Goal: Task Accomplishment & Management: Use online tool/utility

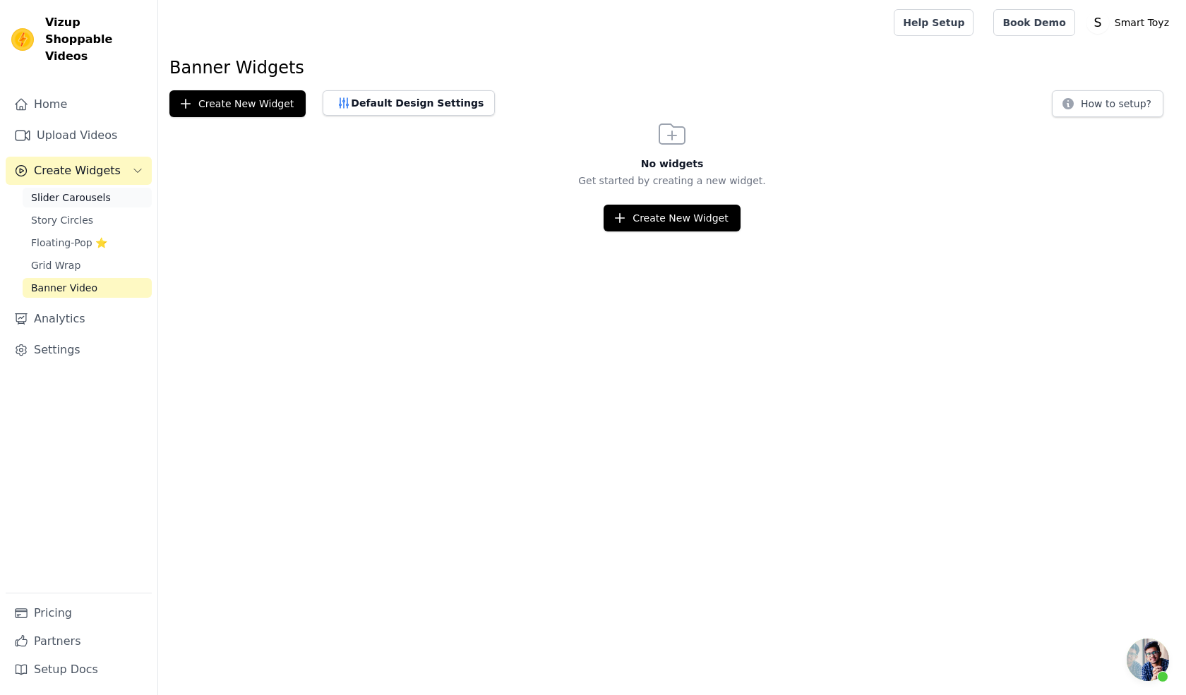
click at [73, 191] on span "Slider Carousels" at bounding box center [71, 198] width 80 height 14
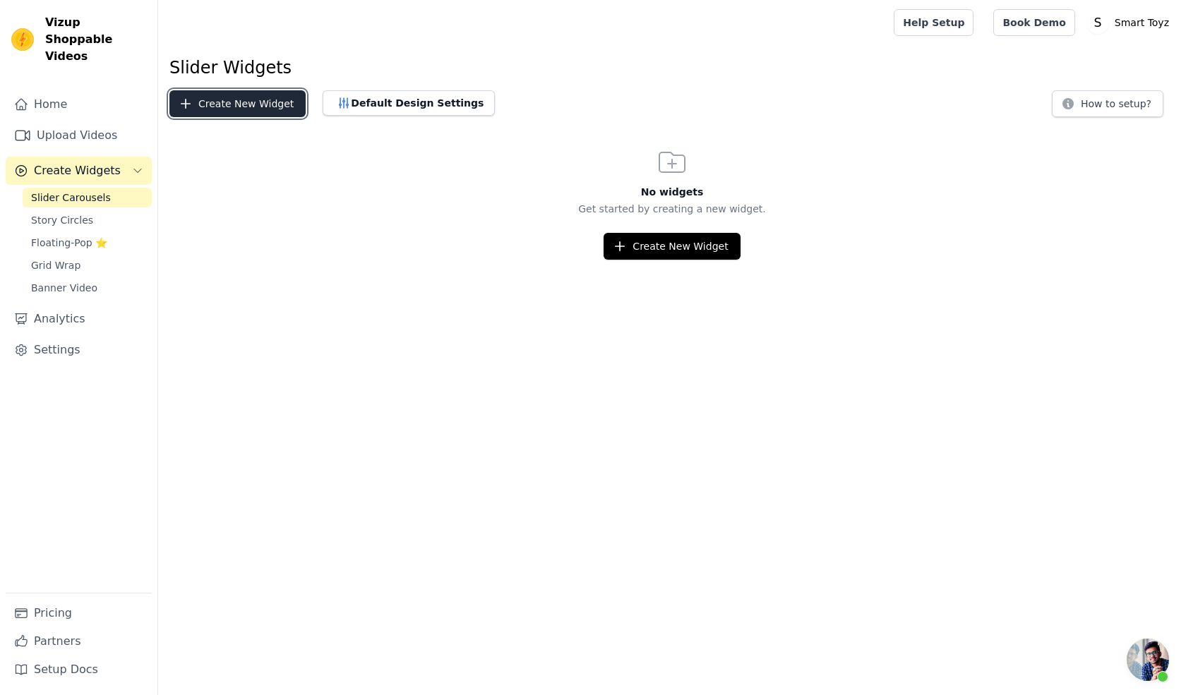
click at [260, 102] on button "Create New Widget" at bounding box center [237, 103] width 136 height 27
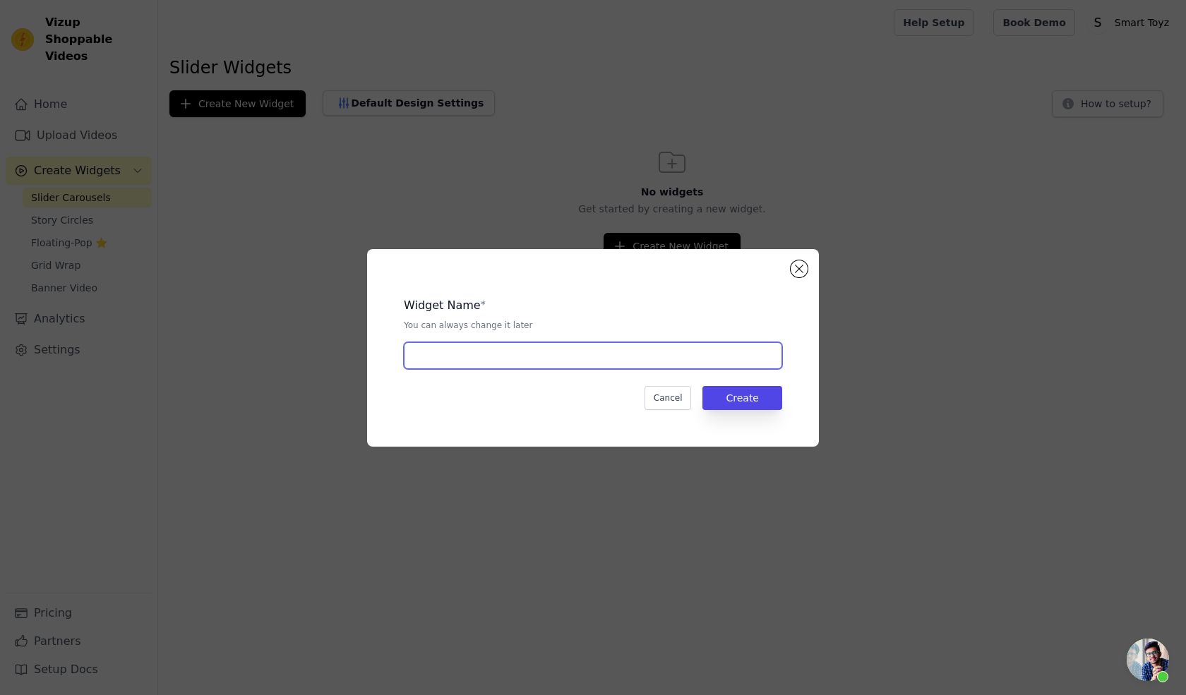
click at [546, 362] on input "text" at bounding box center [593, 355] width 378 height 27
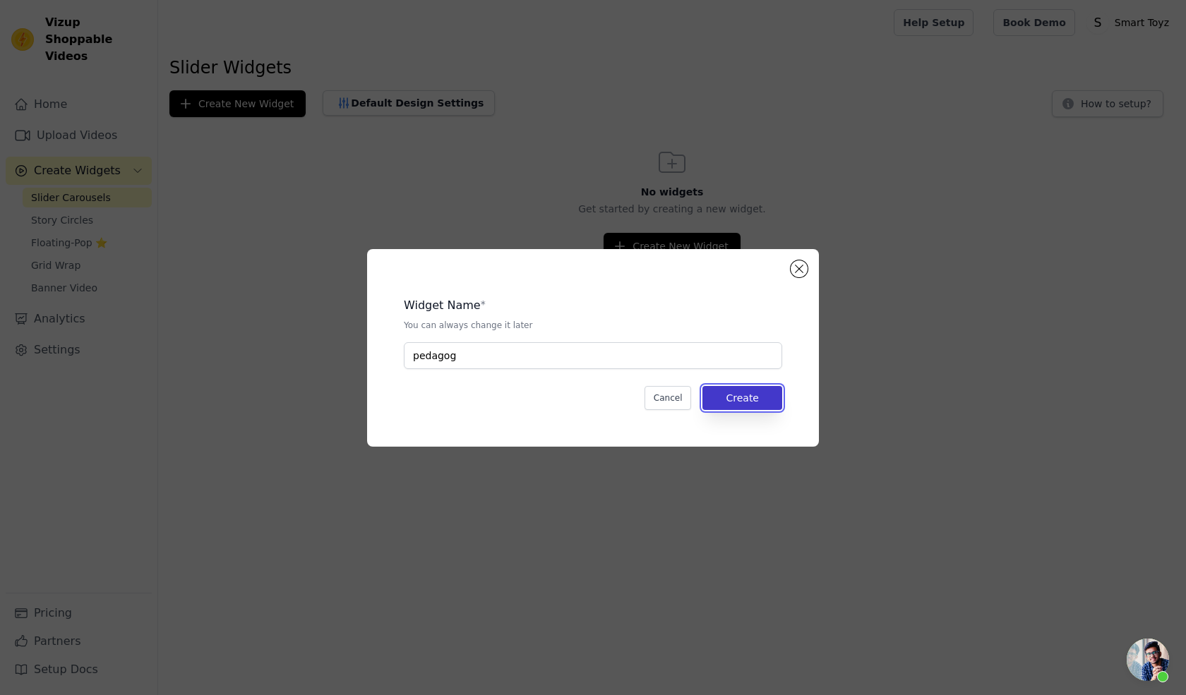
click at [743, 402] on button "Create" at bounding box center [742, 398] width 80 height 24
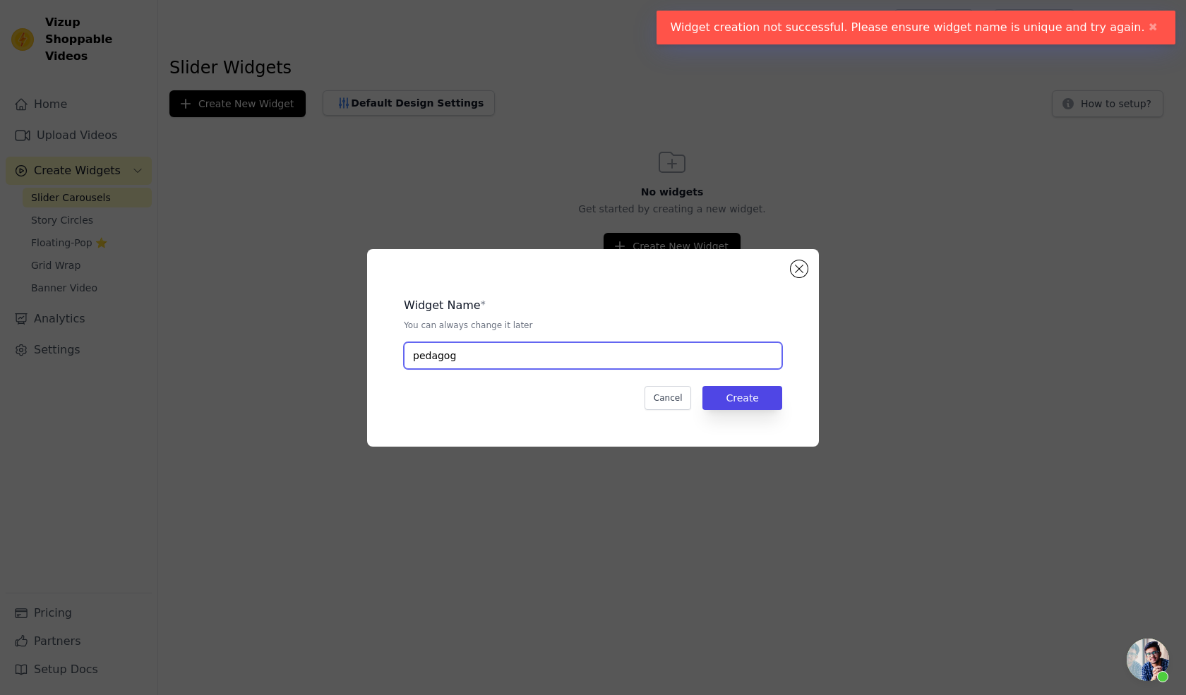
click at [586, 368] on input "pedagog" at bounding box center [593, 355] width 378 height 27
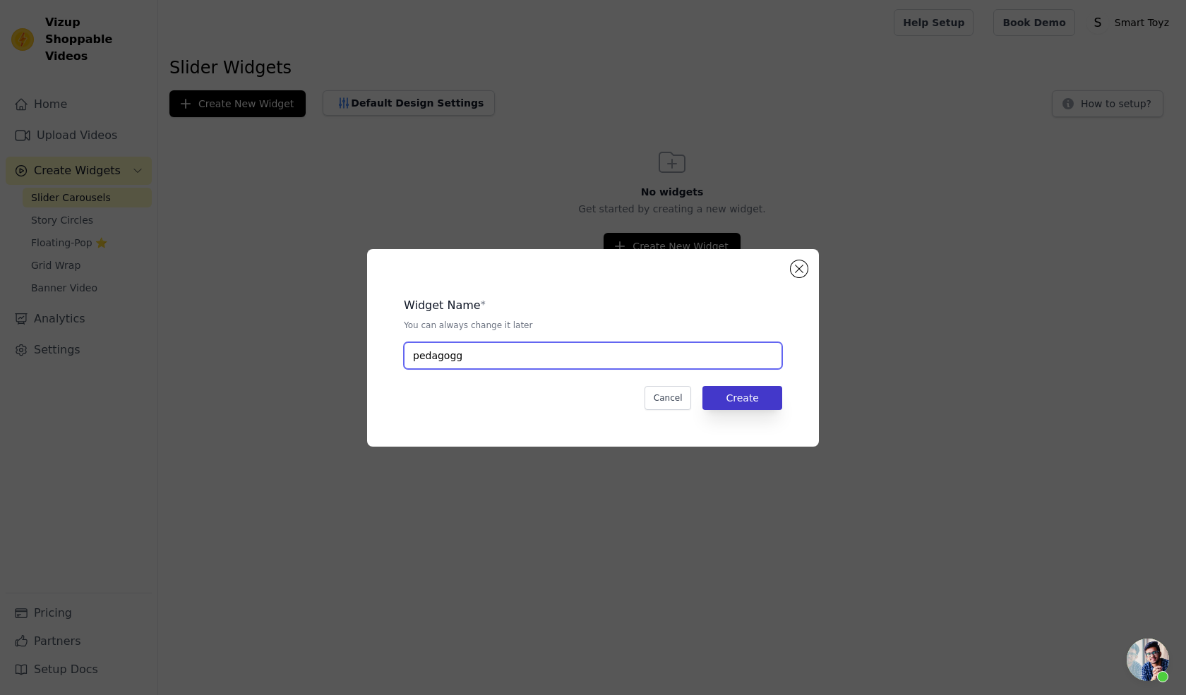
type input "pedagogg"
click at [761, 396] on button "Create" at bounding box center [742, 398] width 80 height 24
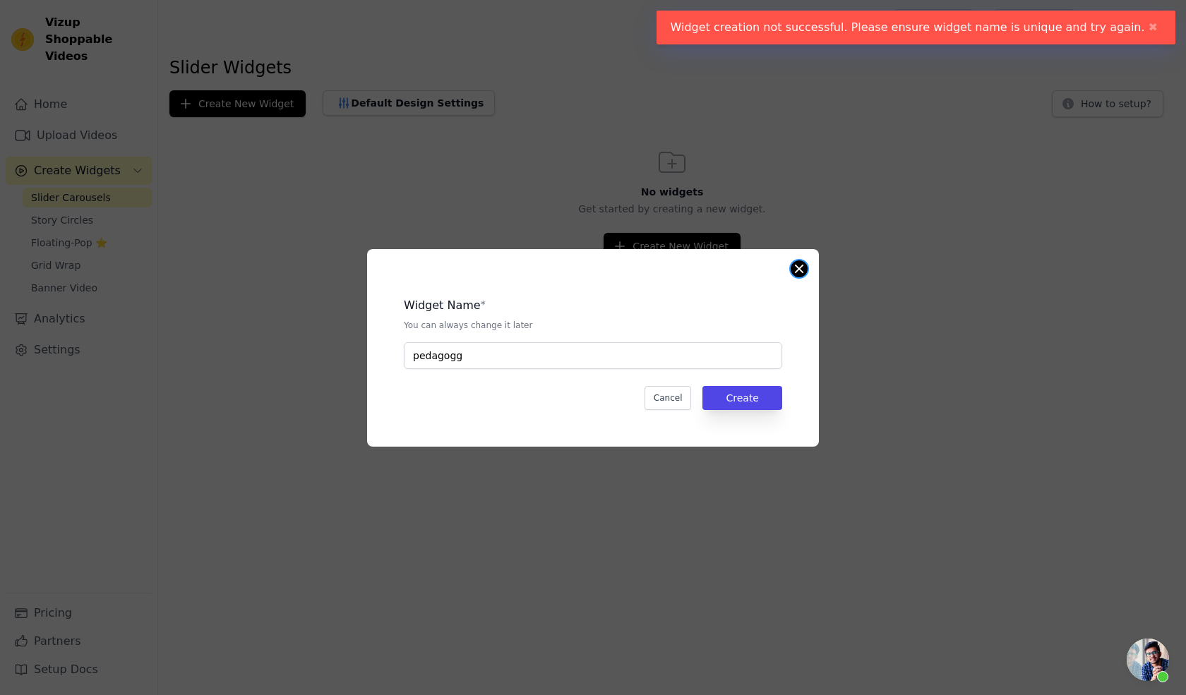
click at [800, 267] on button "Close modal" at bounding box center [799, 269] width 17 height 17
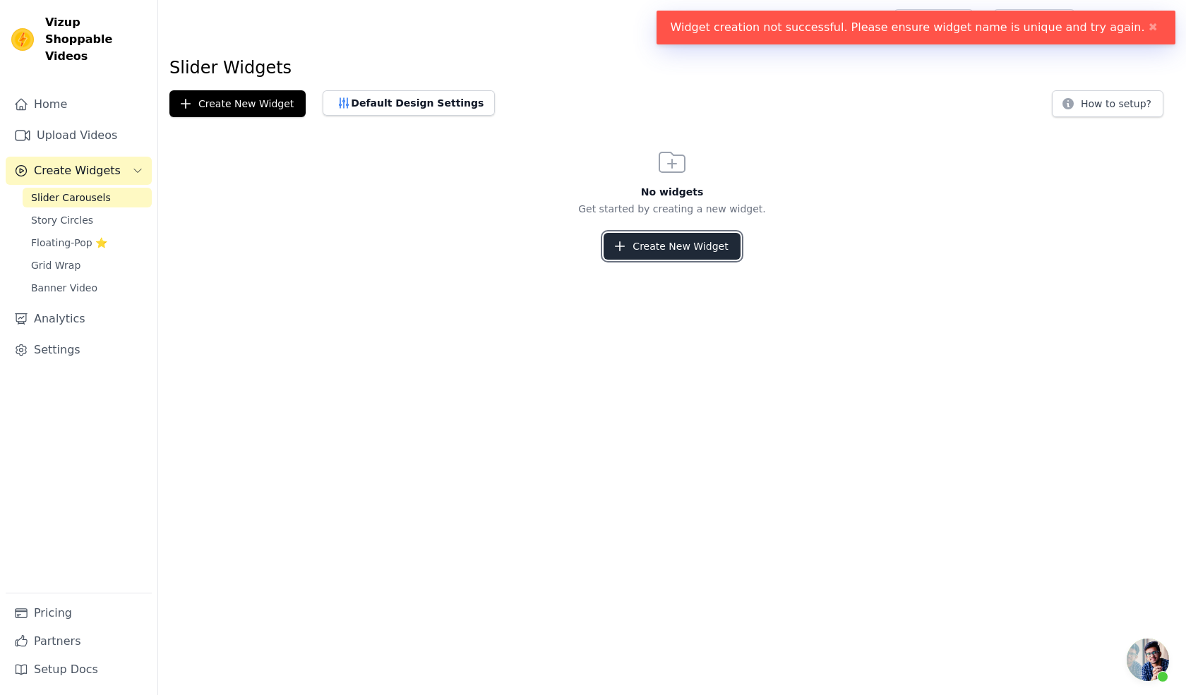
click at [665, 248] on button "Create New Widget" at bounding box center [672, 246] width 136 height 27
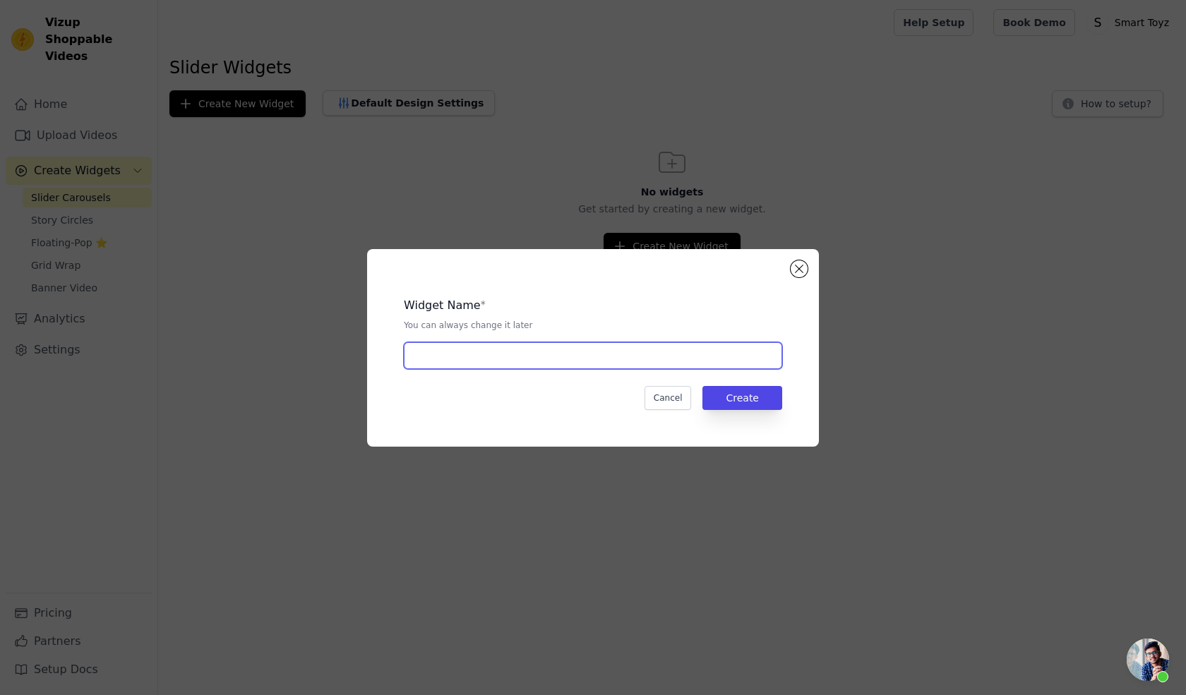
click at [496, 362] on input "text" at bounding box center [593, 355] width 378 height 27
type input "pd"
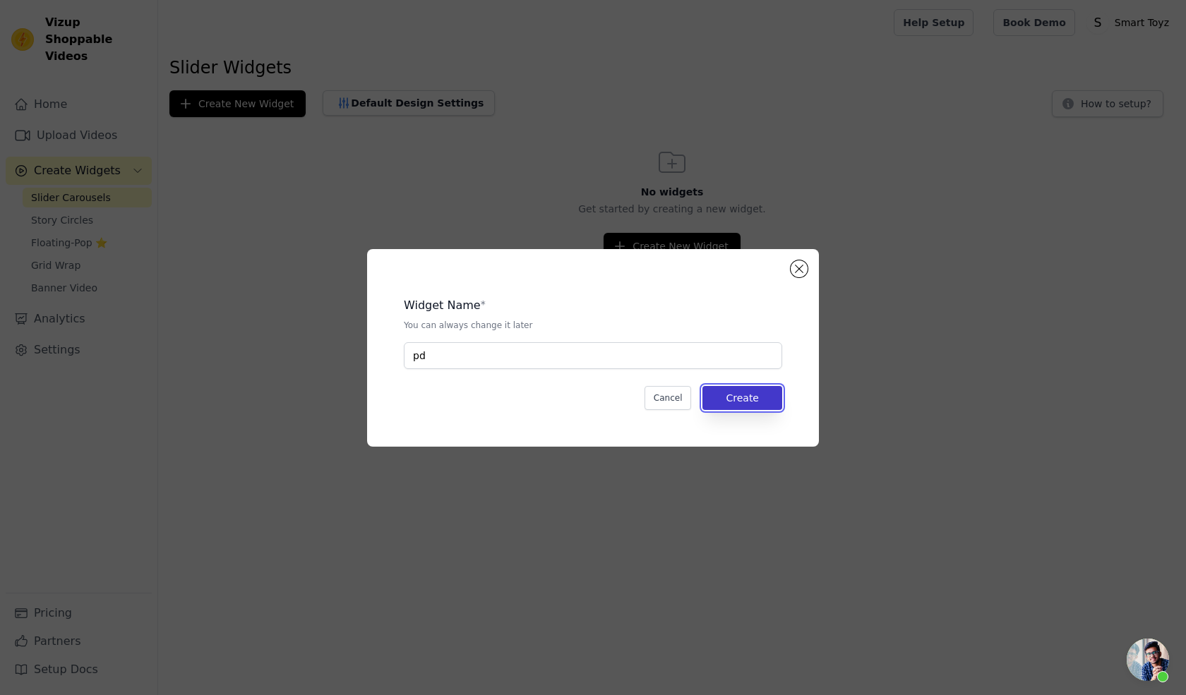
click at [734, 391] on button "Create" at bounding box center [742, 398] width 80 height 24
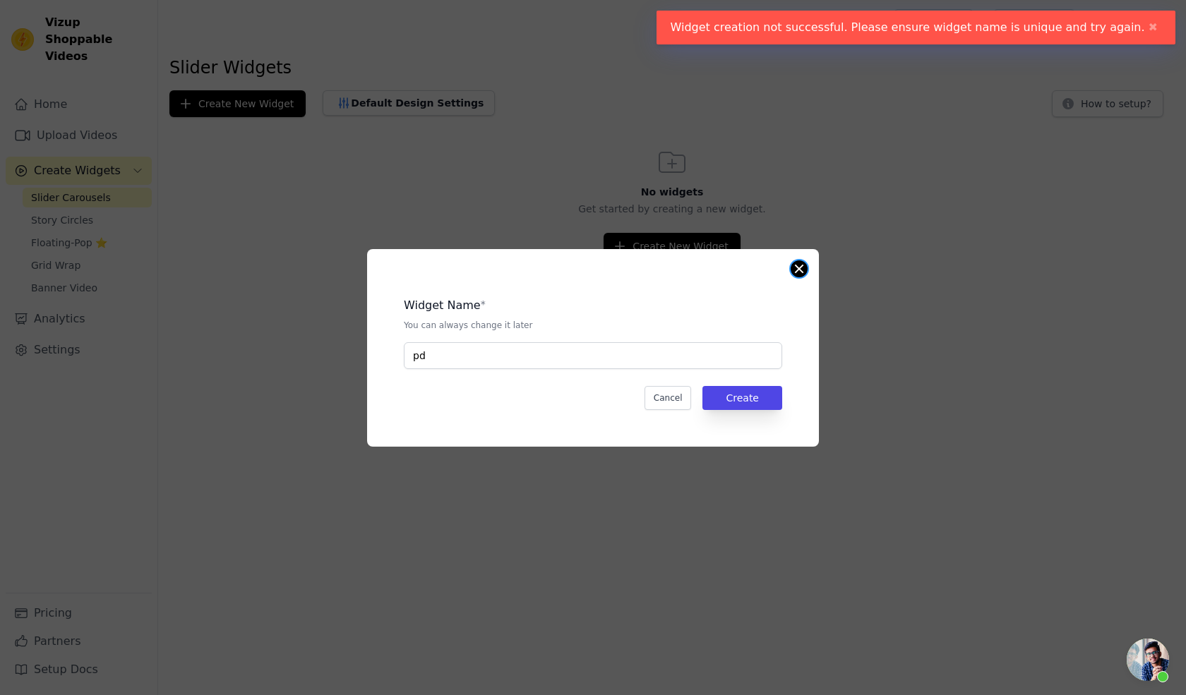
click at [797, 268] on button "Close modal" at bounding box center [799, 269] width 17 height 17
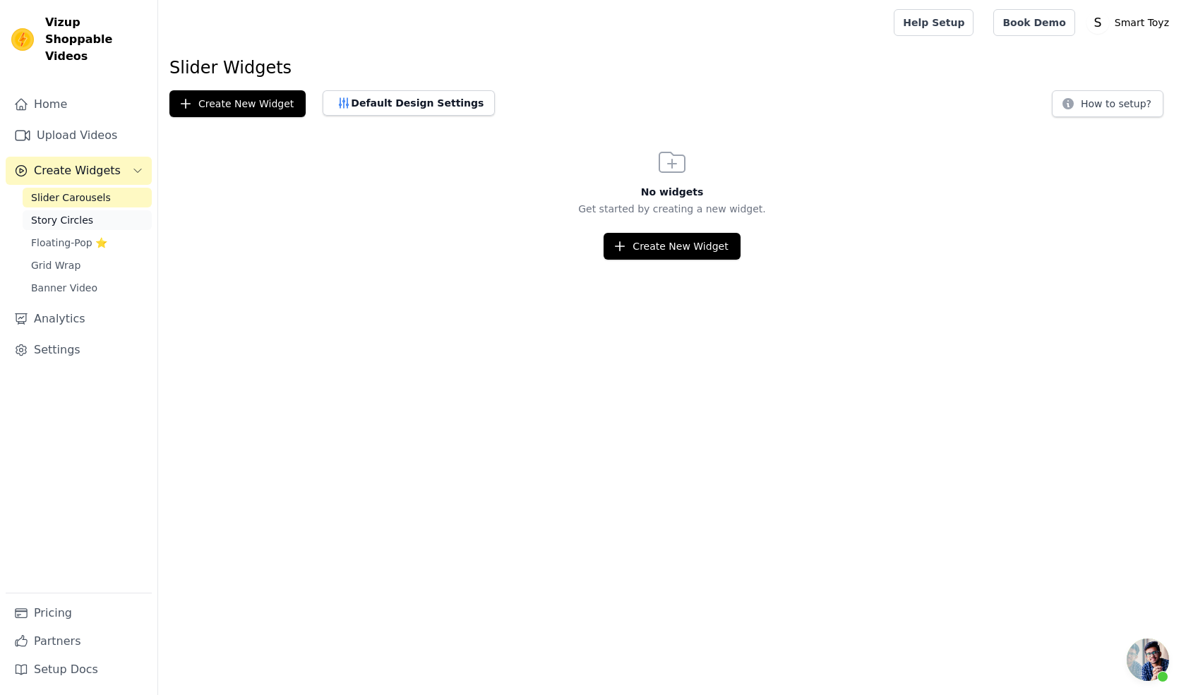
click at [88, 210] on link "Story Circles" at bounding box center [87, 220] width 129 height 20
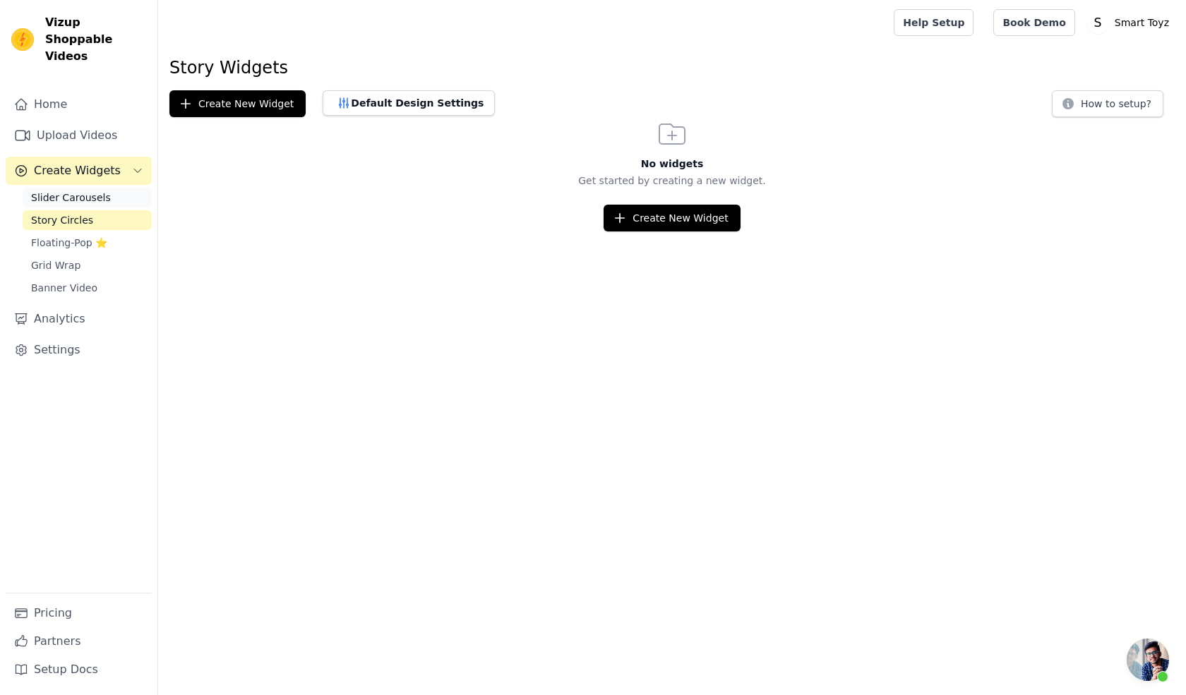
click at [71, 191] on span "Slider Carousels" at bounding box center [71, 198] width 80 height 14
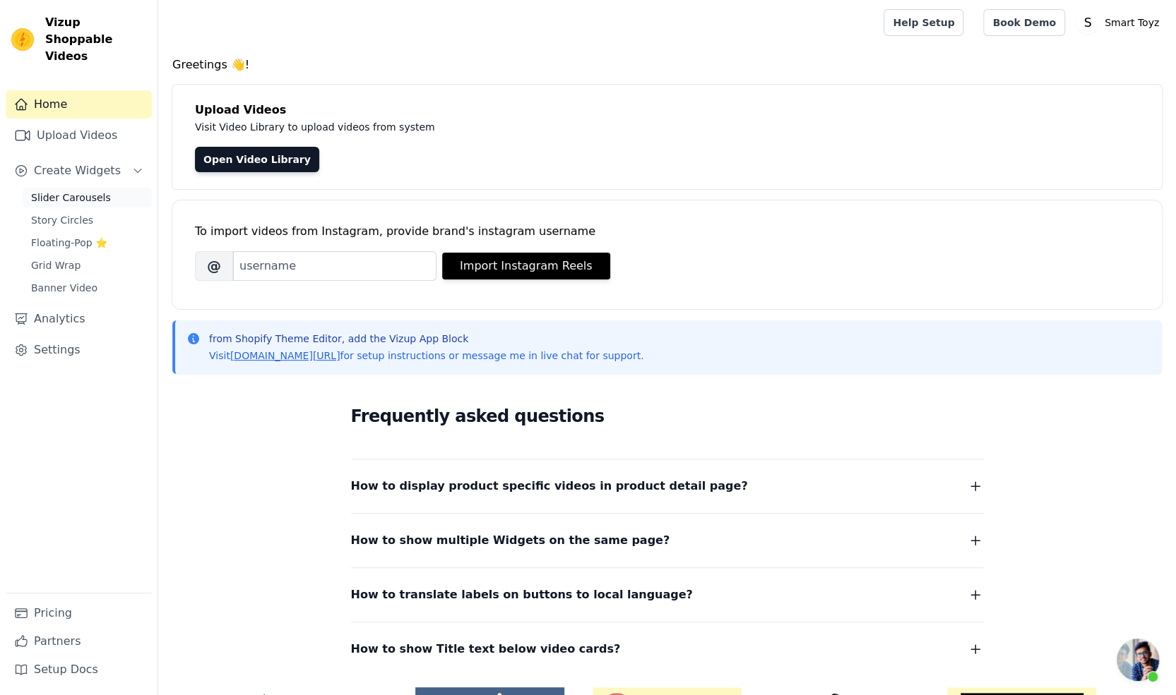
click at [73, 191] on span "Slider Carousels" at bounding box center [71, 198] width 80 height 14
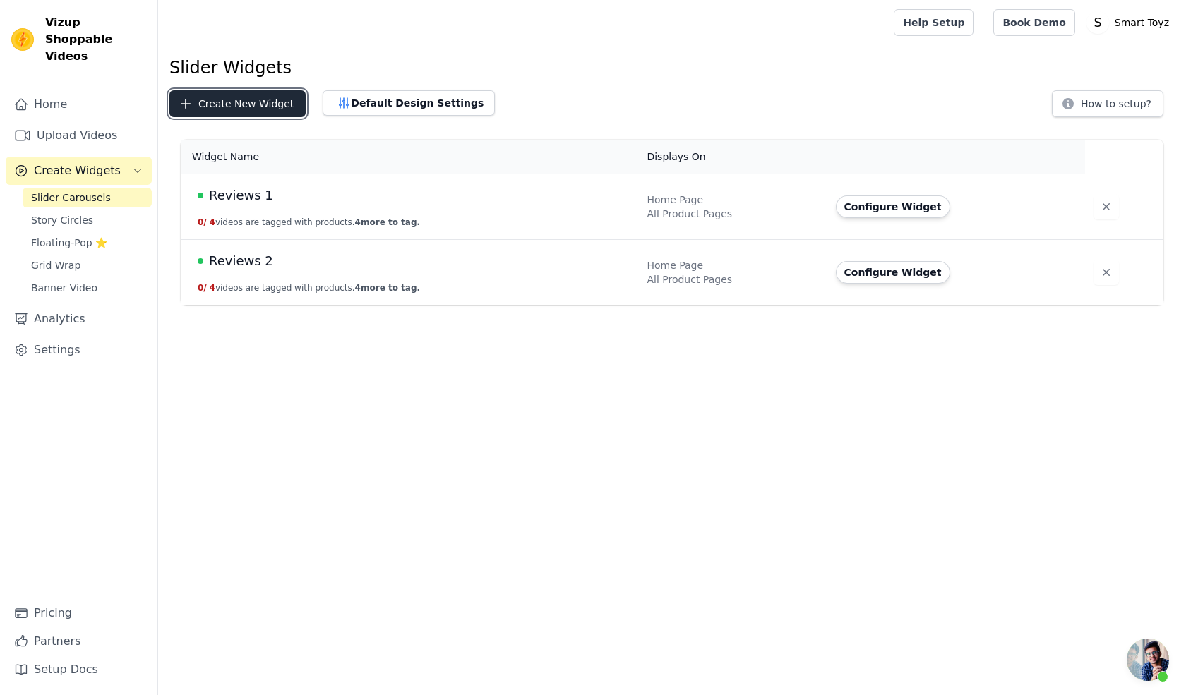
click at [249, 100] on button "Create New Widget" at bounding box center [237, 103] width 136 height 27
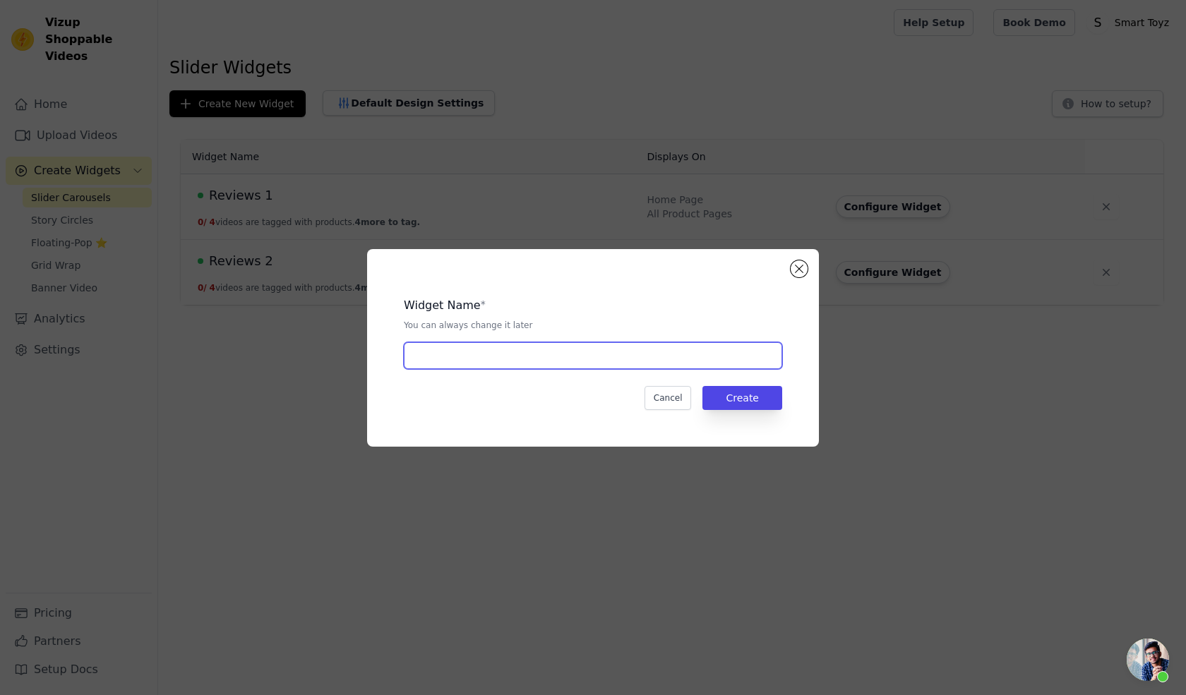
click at [487, 354] on input "text" at bounding box center [593, 355] width 378 height 27
type input "Pedagog"
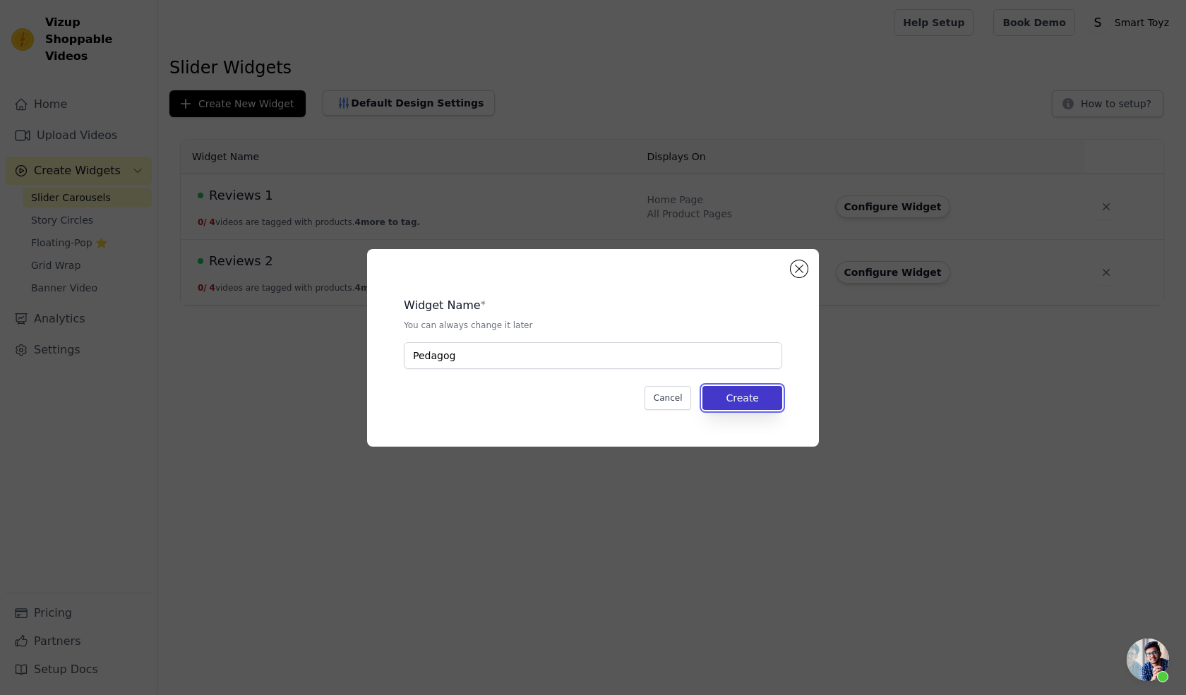
click at [753, 397] on button "Create" at bounding box center [742, 398] width 80 height 24
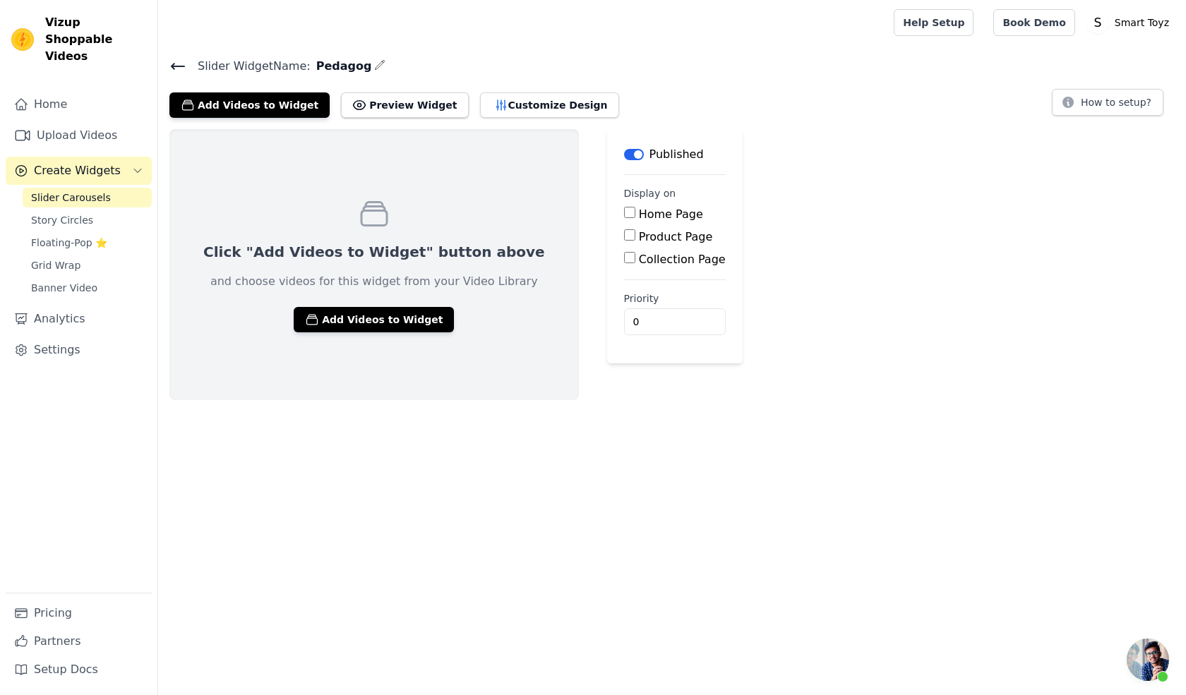
click at [624, 231] on input "Product Page" at bounding box center [629, 234] width 11 height 11
checkbox input "true"
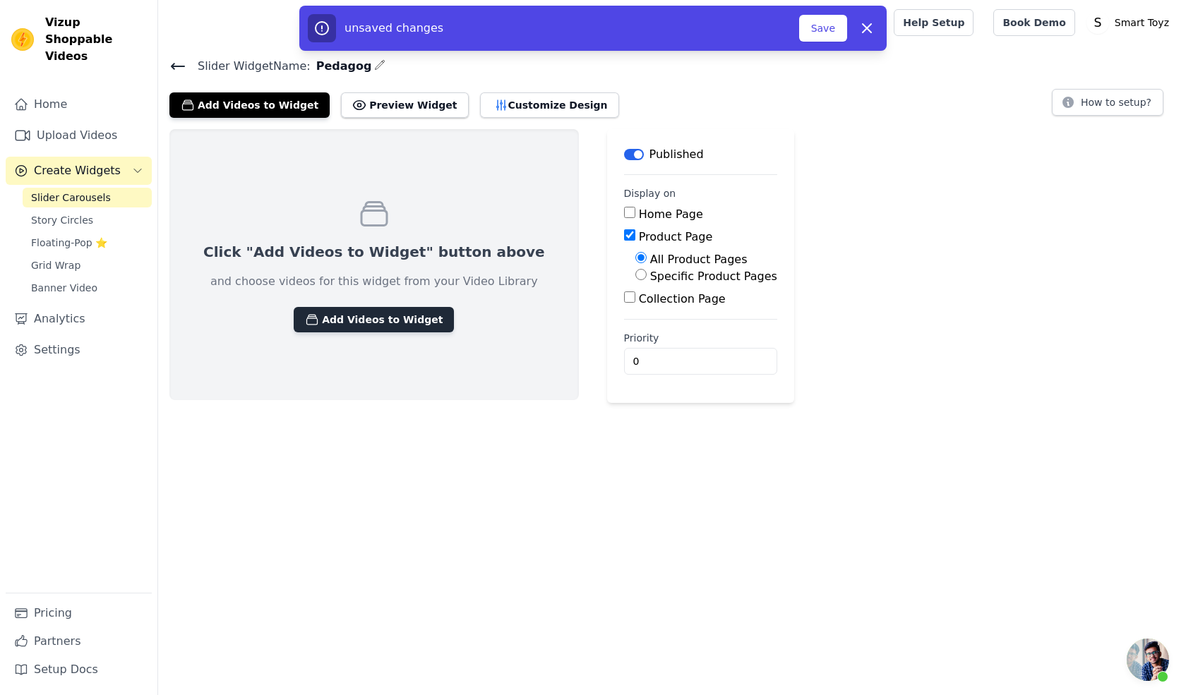
click at [388, 323] on button "Add Videos to Widget" at bounding box center [374, 319] width 160 height 25
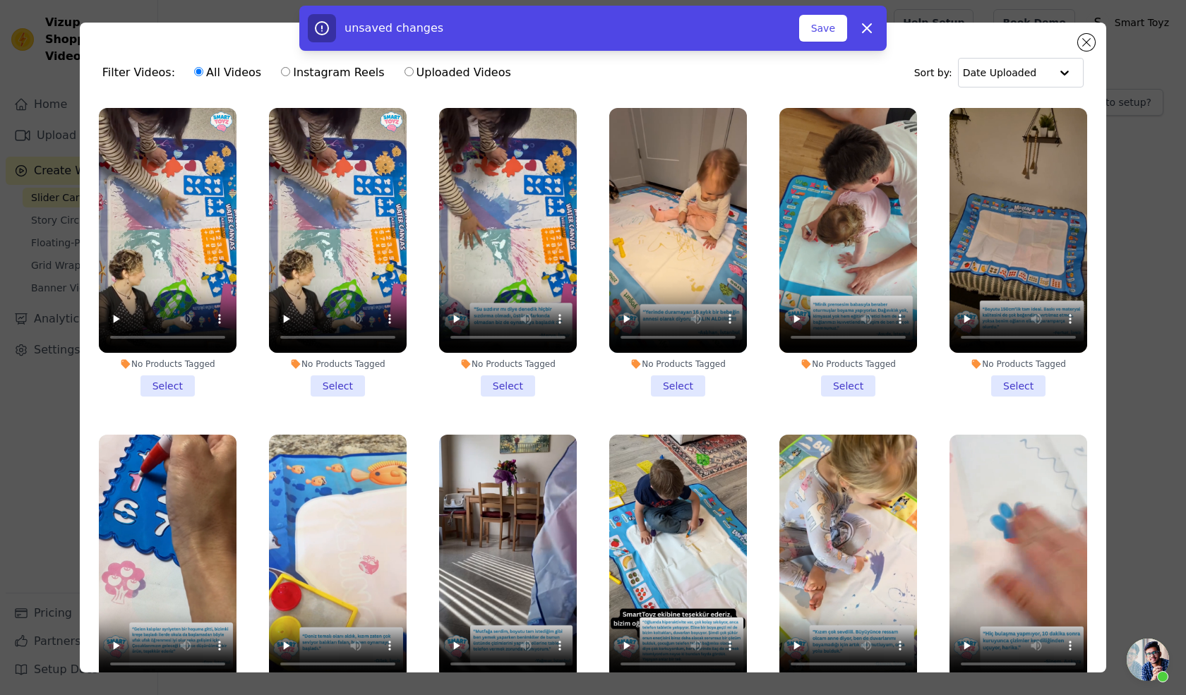
click at [167, 386] on li "No Products Tagged Select" at bounding box center [168, 252] width 138 height 289
click at [0, 0] on input "No Products Tagged Select" at bounding box center [0, 0] width 0 height 0
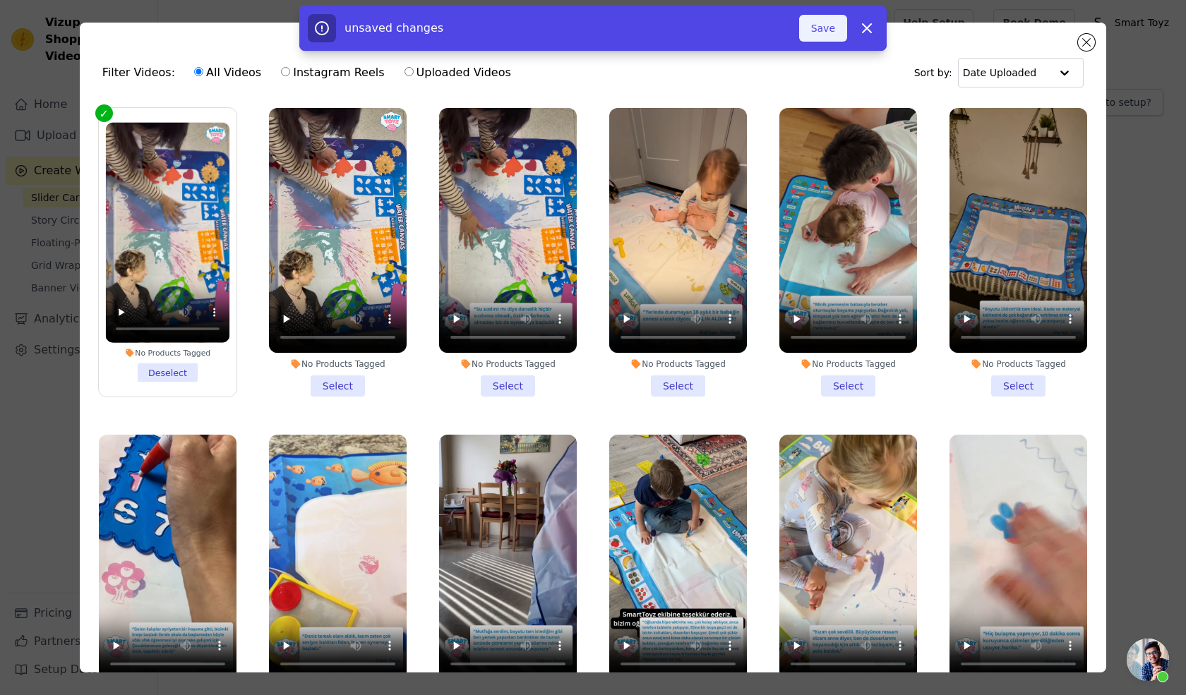
click at [822, 35] on button "Save" at bounding box center [823, 28] width 48 height 27
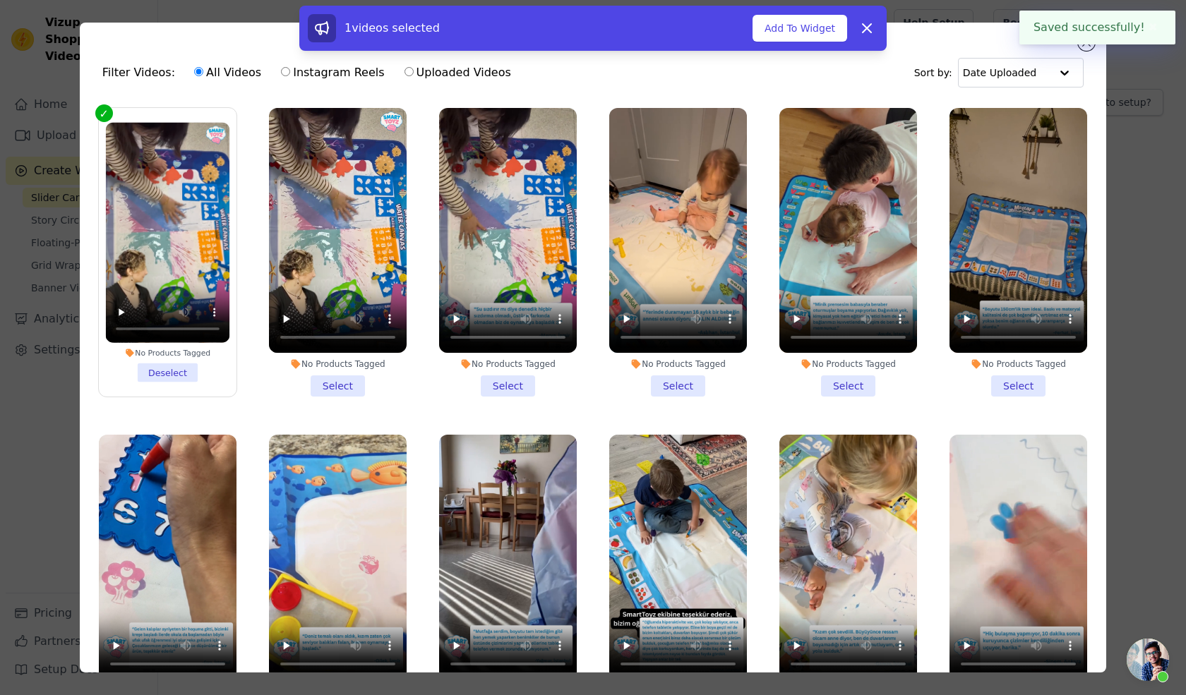
click at [1156, 29] on button "✖" at bounding box center [1153, 27] width 16 height 17
click at [1089, 44] on div "1 videos selected Add To Widget Dismiss" at bounding box center [593, 31] width 1186 height 51
click at [866, 32] on icon at bounding box center [867, 28] width 17 height 17
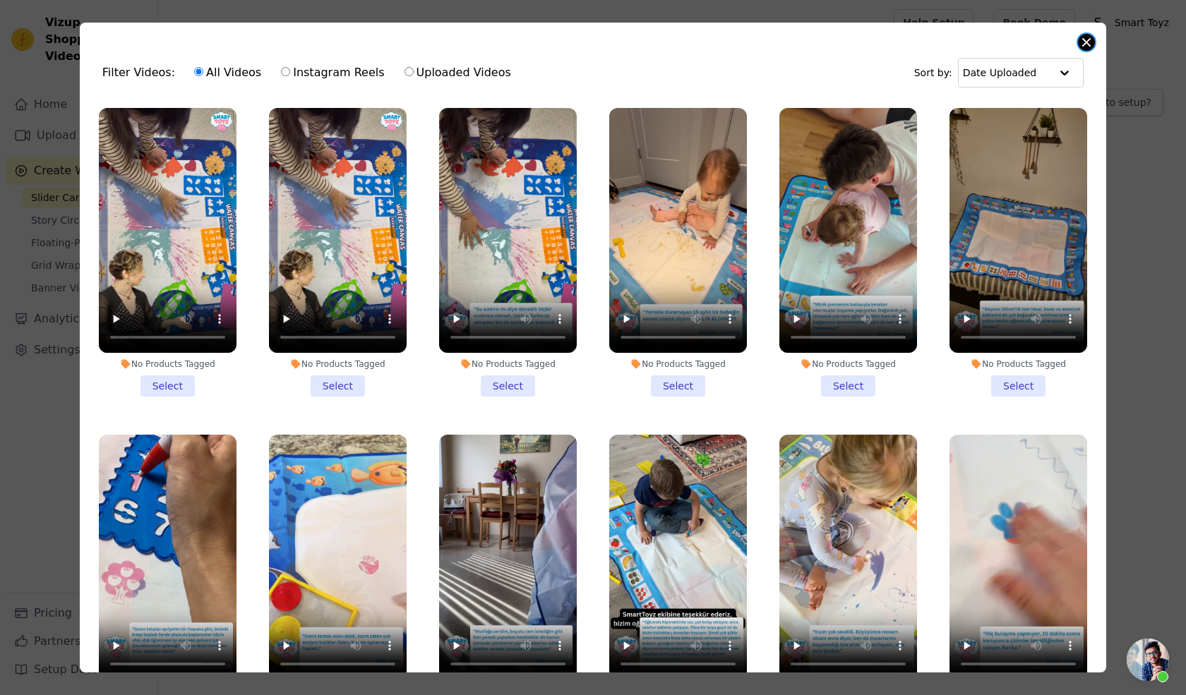
click at [1086, 42] on button "Close modal" at bounding box center [1086, 42] width 17 height 17
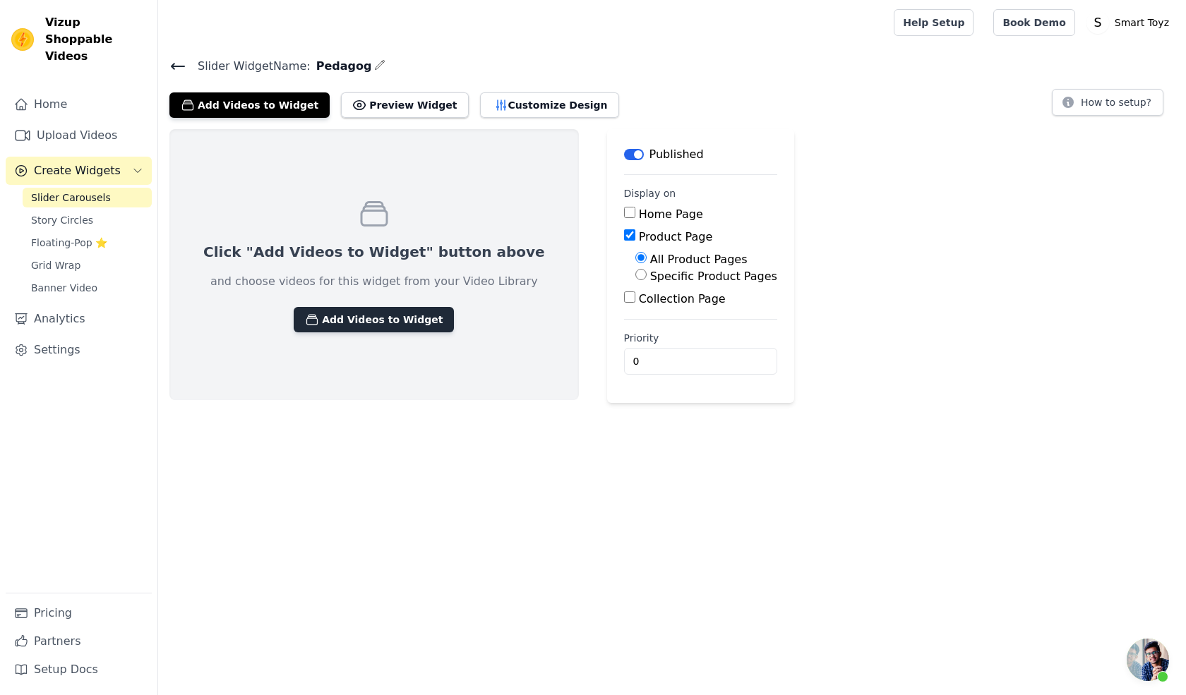
click at [373, 320] on button "Add Videos to Widget" at bounding box center [374, 319] width 160 height 25
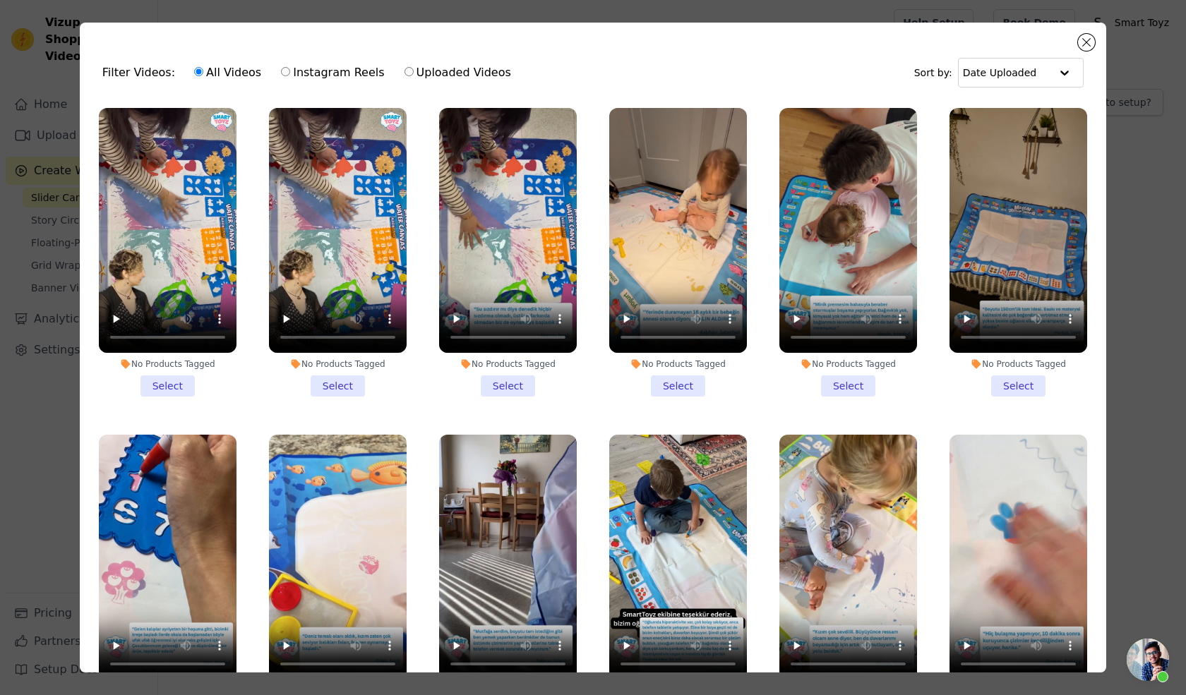
click at [168, 373] on li "No Products Tagged Select" at bounding box center [168, 252] width 138 height 289
click at [0, 0] on input "No Products Tagged Select" at bounding box center [0, 0] width 0 height 0
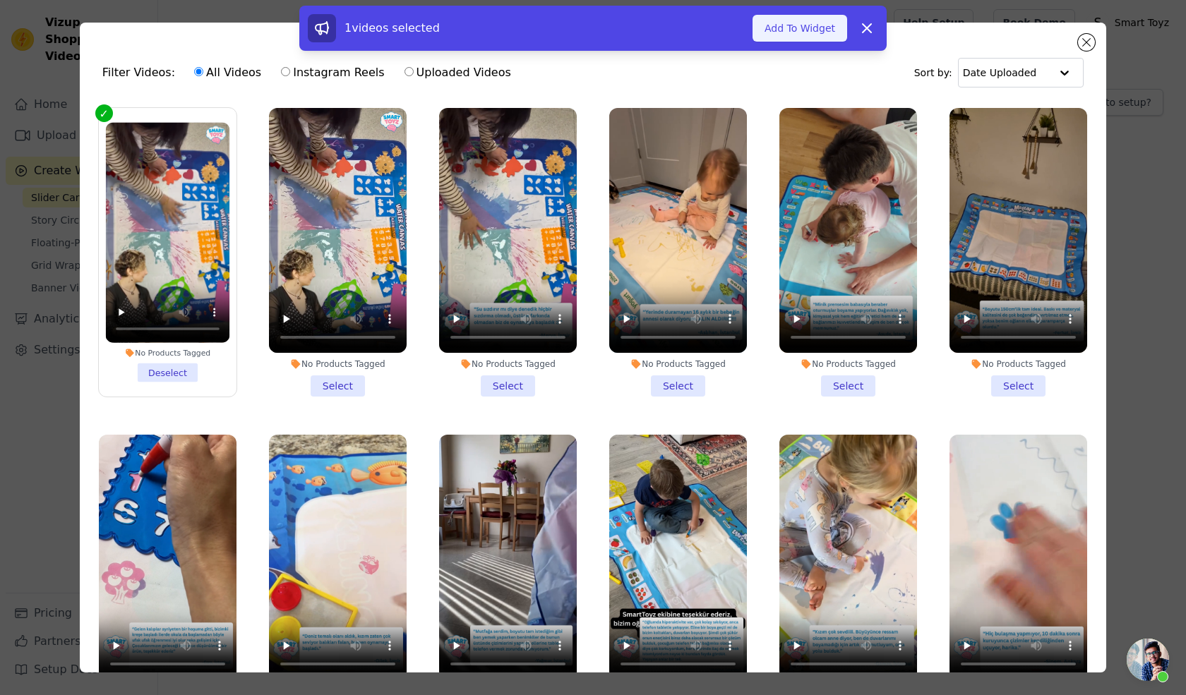
click at [799, 30] on button "Add To Widget" at bounding box center [800, 28] width 95 height 27
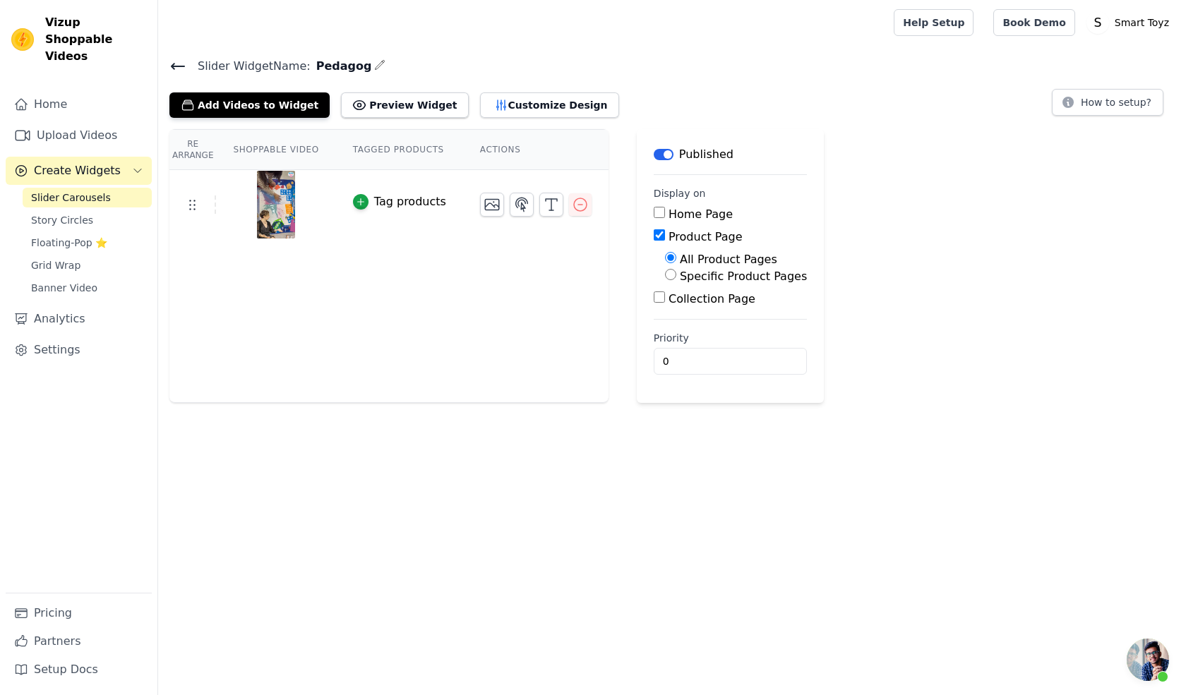
click at [169, 59] on icon at bounding box center [177, 66] width 17 height 17
